Goal: Check status

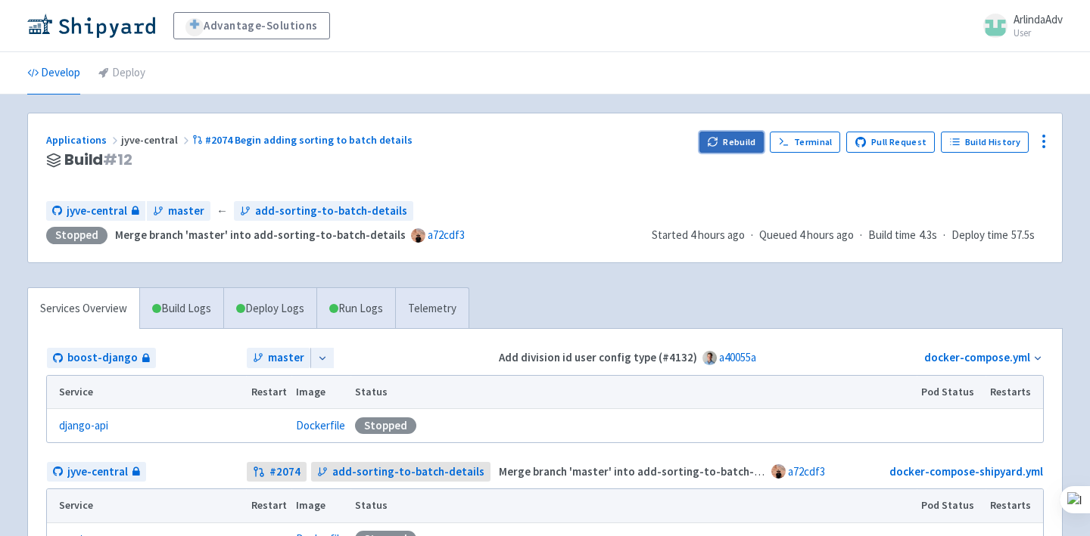
click at [744, 150] on button "Rebuild" at bounding box center [731, 142] width 65 height 21
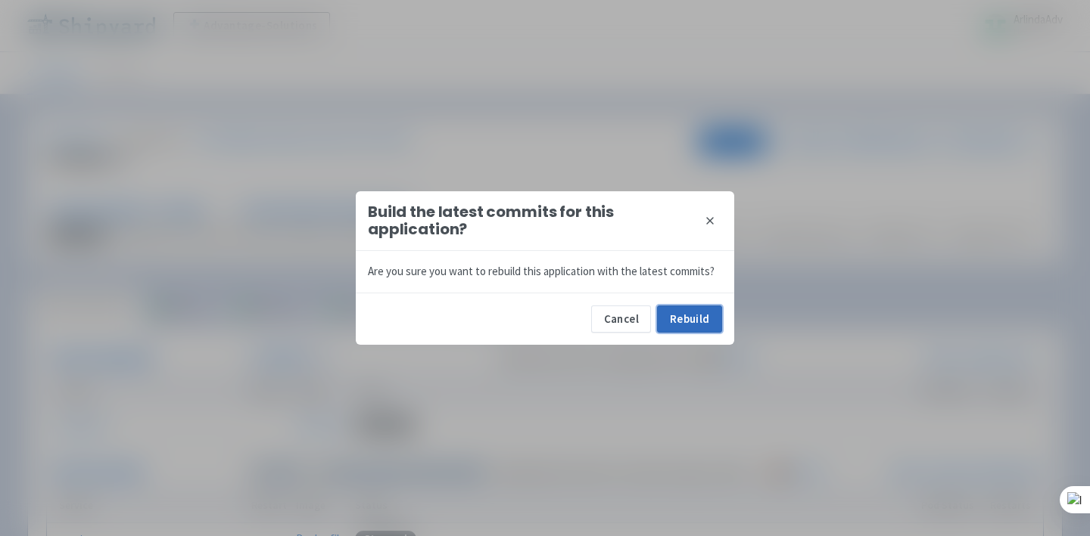
click at [689, 316] on button "Rebuild" at bounding box center [689, 319] width 65 height 27
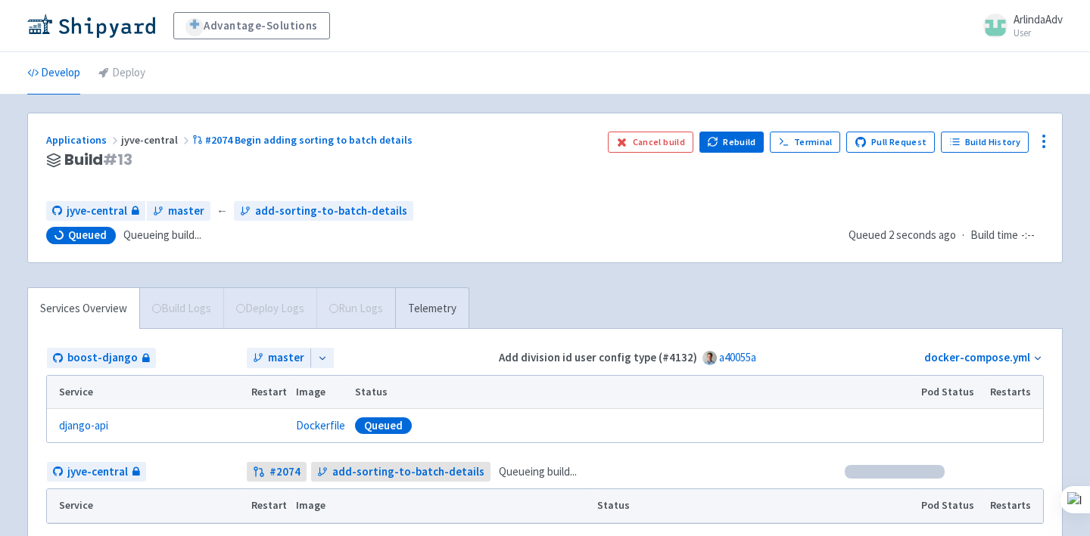
click at [742, 191] on div "Applications jyve-central #2074 Begin adding sorting to batch details Build # 1…" at bounding box center [545, 187] width 1034 height 149
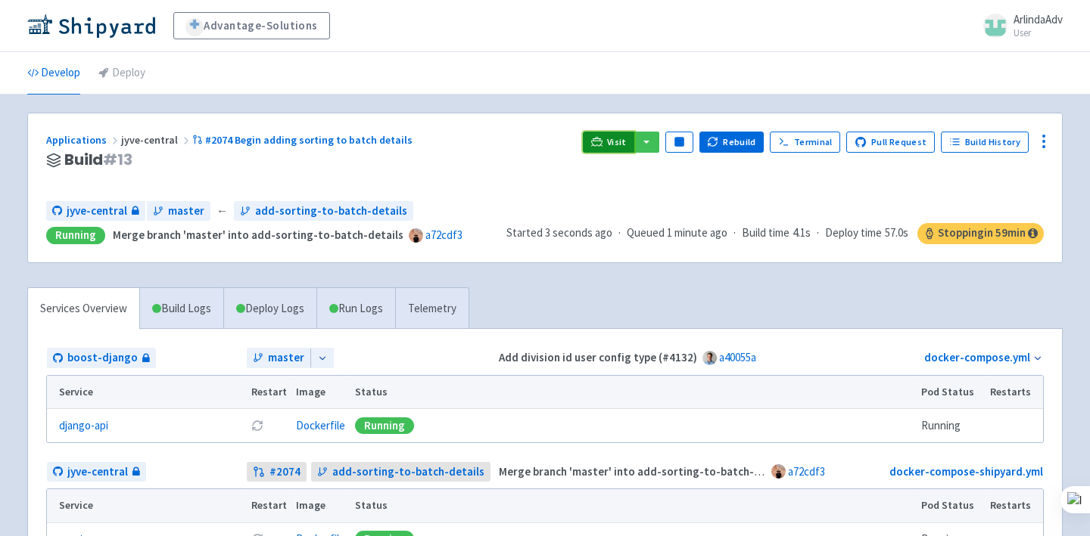
click at [603, 148] on link "Visit" at bounding box center [608, 142] width 51 height 21
